Goal: Navigation & Orientation: Go to known website

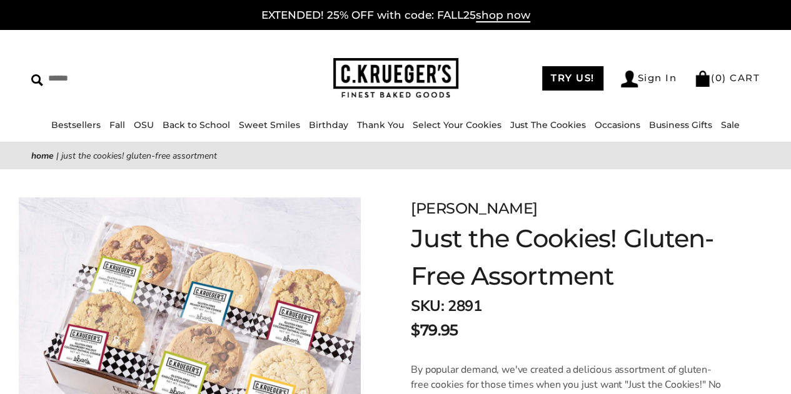
click at [400, 72] on img at bounding box center [395, 78] width 125 height 41
